Goal: Task Accomplishment & Management: Manage account settings

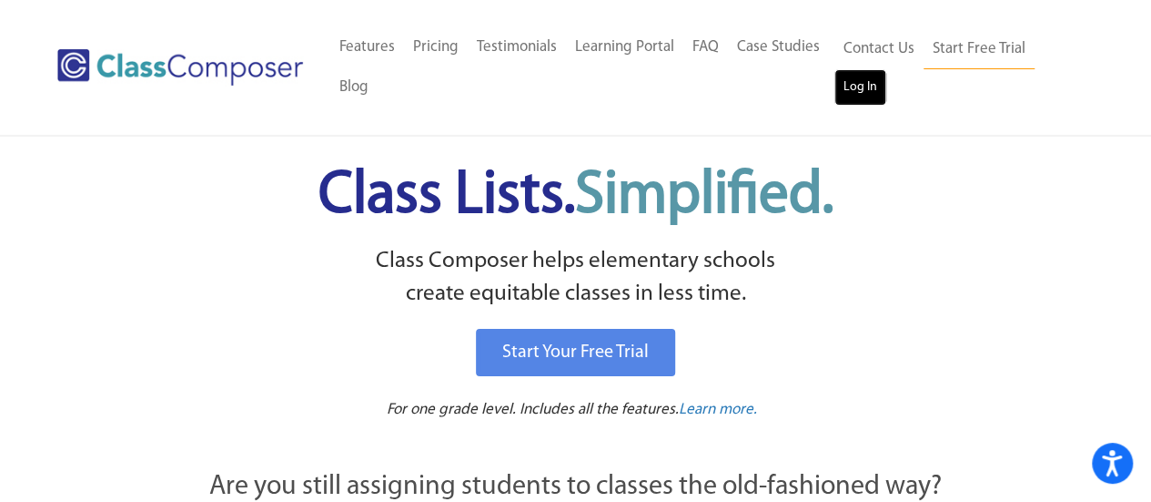
click at [843, 91] on link "Log In" at bounding box center [861, 87] width 52 height 36
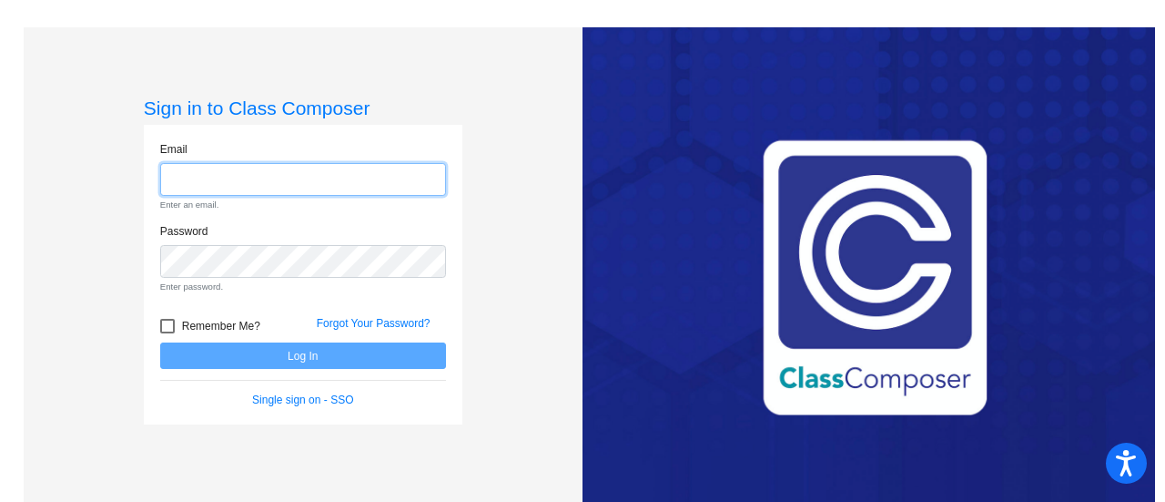
type input "[EMAIL_ADDRESS][PERSON_NAME][DOMAIN_NAME]"
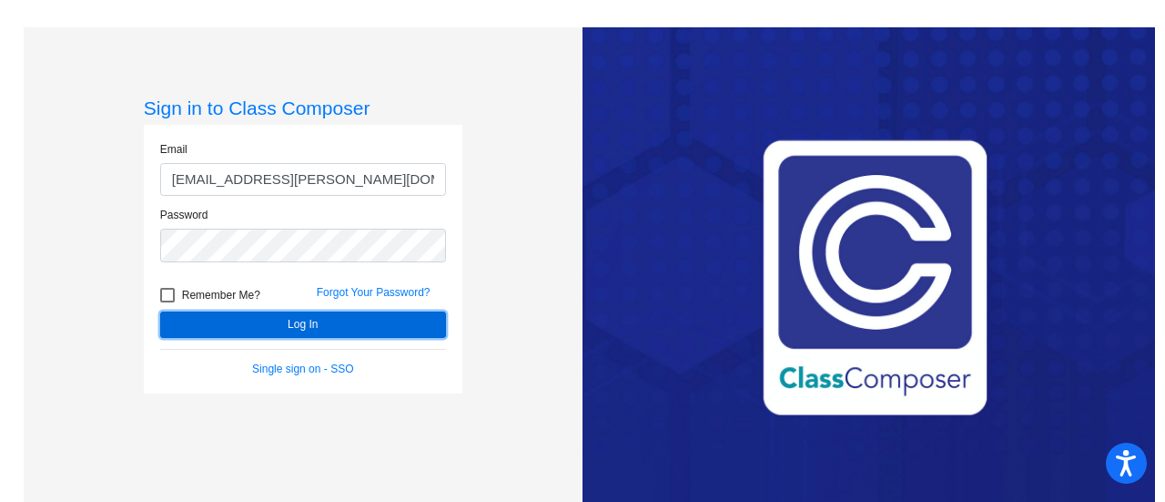
click at [246, 349] on form "Email [EMAIL_ADDRESS][PERSON_NAME][DOMAIN_NAME] Password Remember Me? Forgot Yo…" at bounding box center [303, 259] width 286 height 236
click at [264, 330] on button "Log In" at bounding box center [303, 324] width 286 height 26
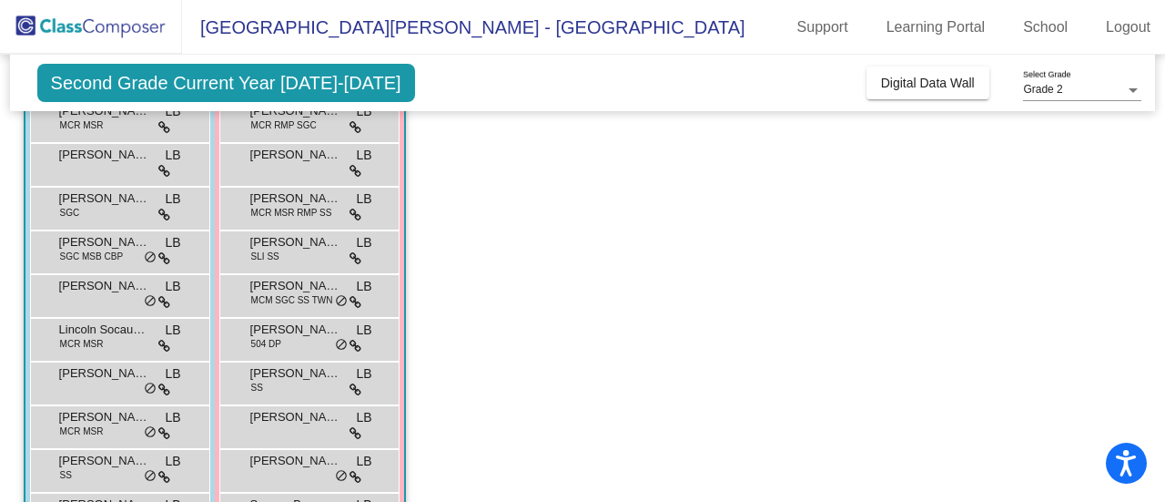
scroll to position [238, 0]
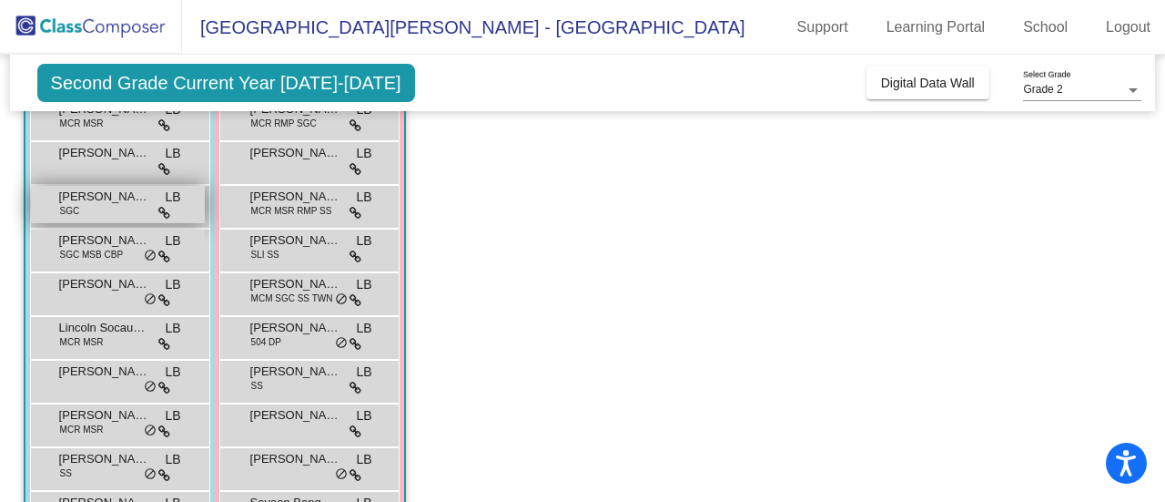
click at [127, 221] on div "Clayton Williams SGC LB lock do_not_disturb_alt" at bounding box center [118, 204] width 174 height 37
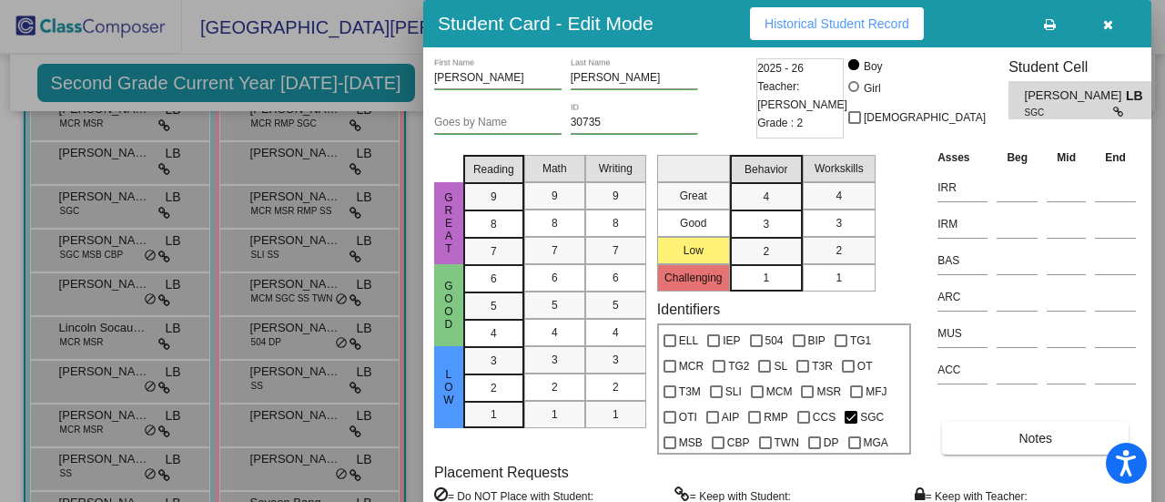
click at [175, 76] on div at bounding box center [582, 251] width 1165 height 502
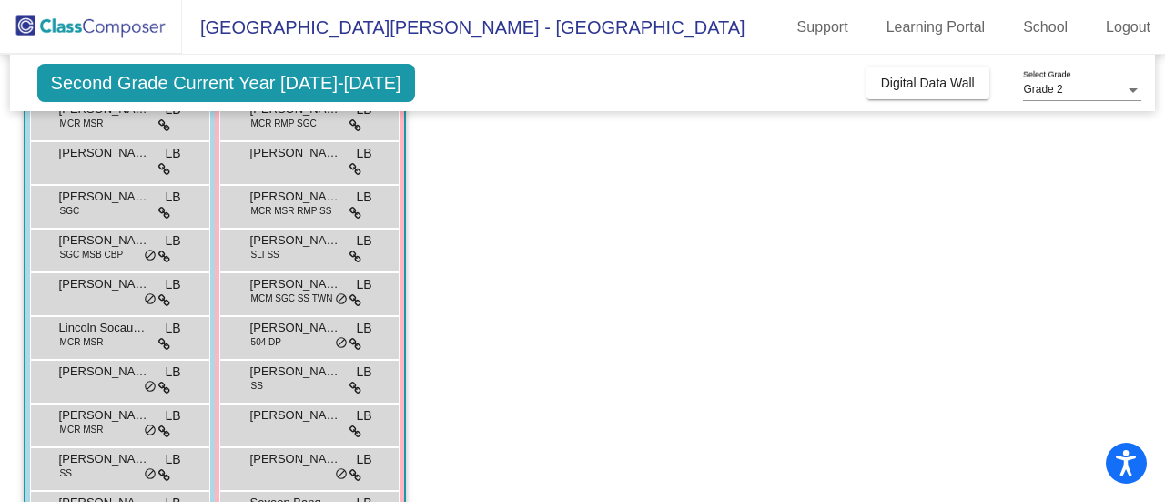
click at [175, 76] on span "Second Grade Current Year 2025-2026" at bounding box center [226, 83] width 378 height 38
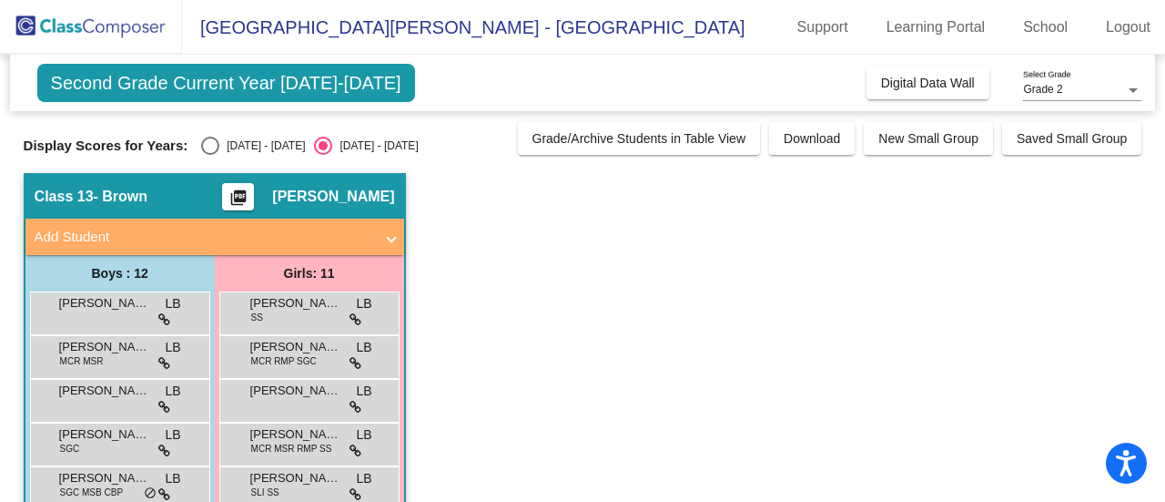
click at [211, 150] on div "Select an option" at bounding box center [210, 146] width 18 height 18
click at [210, 155] on input "2024 - 2025" at bounding box center [209, 155] width 1 height 1
radio input "true"
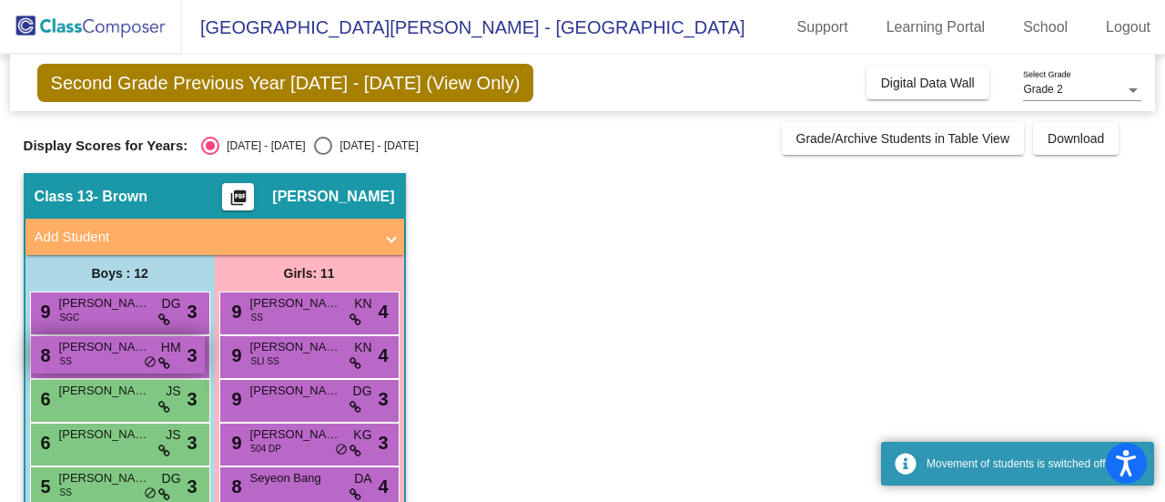
scroll to position [53, 0]
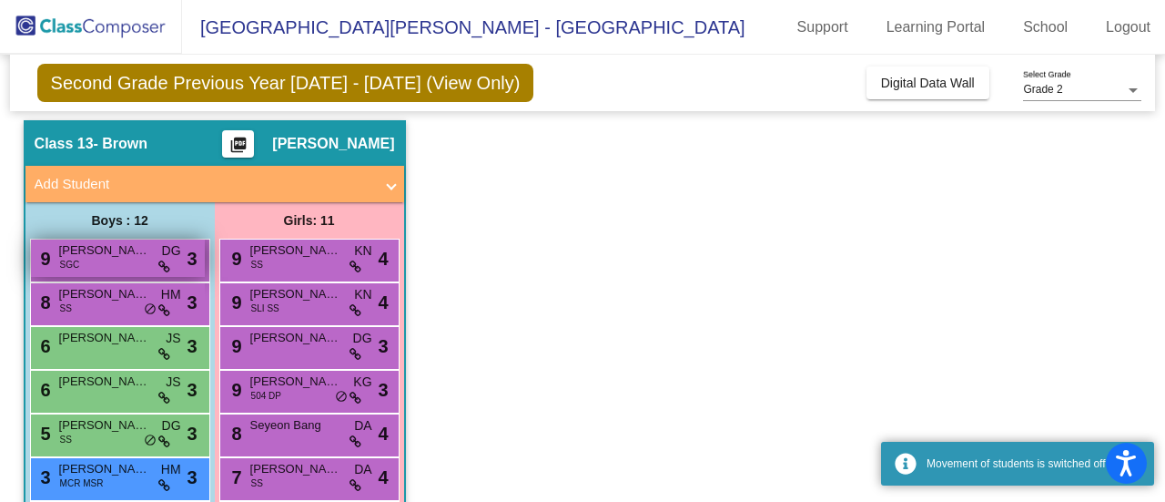
click at [131, 269] on div "9 Clayton Williams SGC DG lock do_not_disturb_alt 3" at bounding box center [118, 257] width 174 height 37
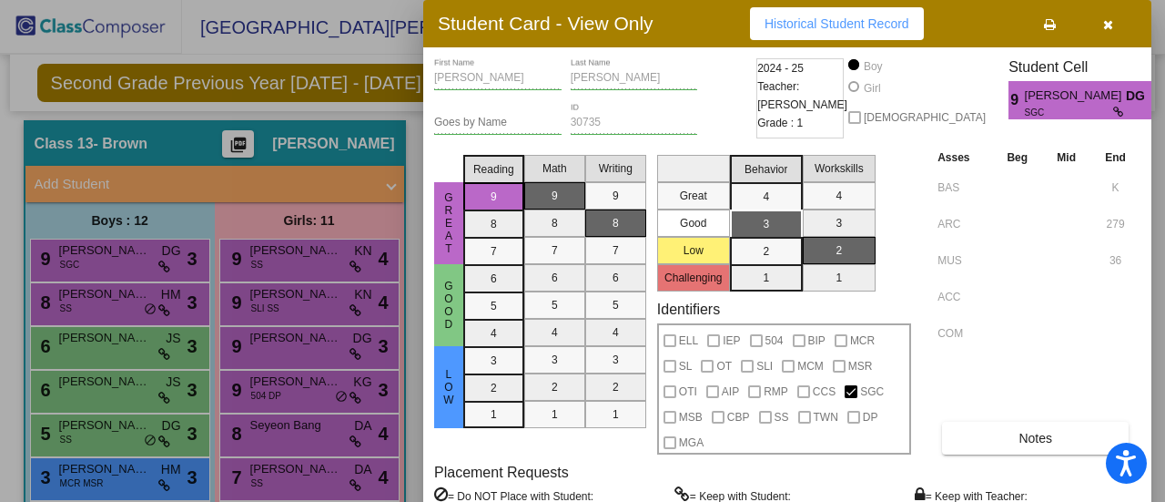
click at [484, 201] on mat-selection-list "Reading 9 8 7 6 5 4 3 2 1" at bounding box center [493, 300] width 61 height 307
